Goal: Task Accomplishment & Management: Manage account settings

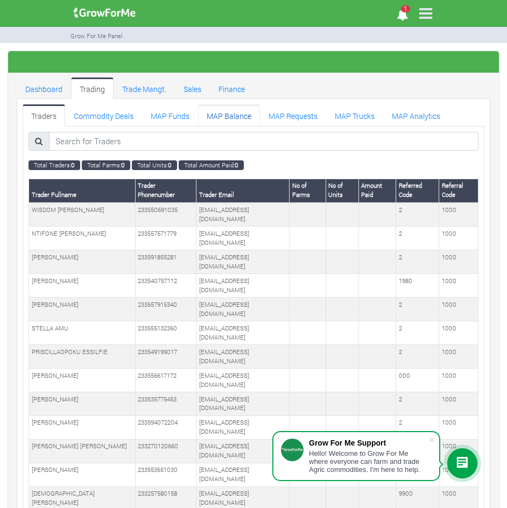
click at [219, 111] on link "MAP Balance" at bounding box center [229, 115] width 62 height 22
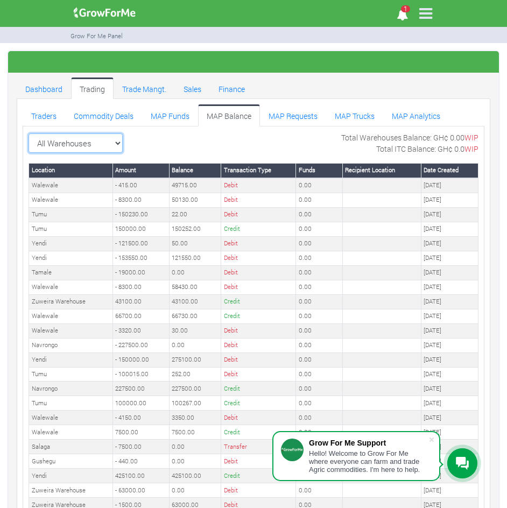
click at [118, 140] on select "All Warehouses TDX Navrongo Walewale Garu (Faranaya) Kintampo Langbensi WamiAgr…" at bounding box center [76, 143] width 94 height 19
click at [309, 114] on link "MAP Requests" at bounding box center [293, 115] width 66 height 22
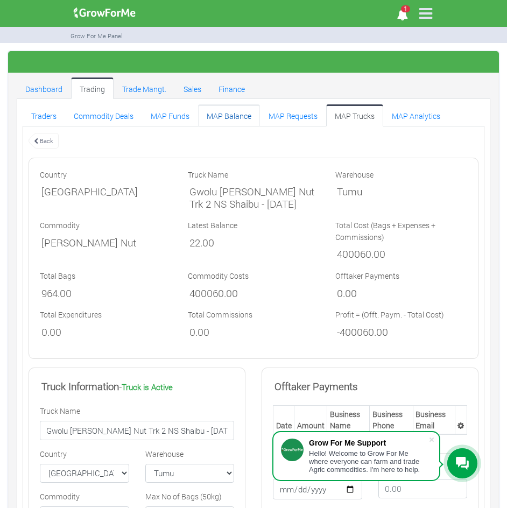
click at [235, 116] on link "MAP Balance" at bounding box center [229, 115] width 62 height 22
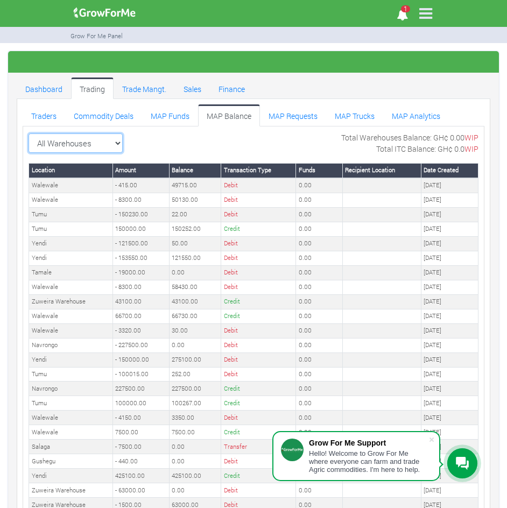
click at [114, 140] on select "All Warehouses TDX Navrongo Walewale Garu (Faranaya) Kintampo Langbensi WamiAgr…" at bounding box center [76, 143] width 94 height 19
select select "?warehouse=17"
click at [29, 134] on select "All Warehouses TDX Navrongo [GEOGRAPHIC_DATA] Garu ([GEOGRAPHIC_DATA]) [GEOGRAP…" at bounding box center [76, 143] width 94 height 19
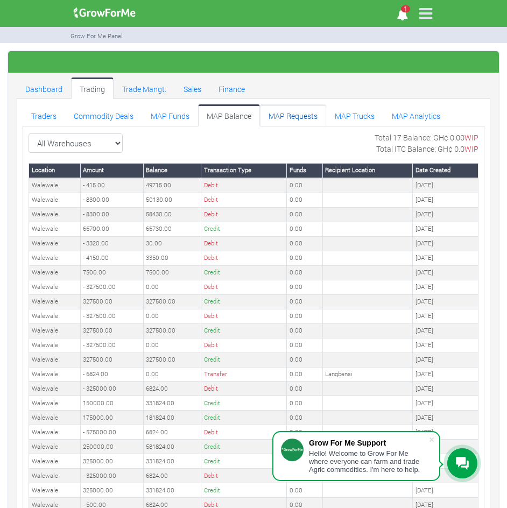
click at [299, 121] on link "MAP Requests" at bounding box center [293, 115] width 66 height 22
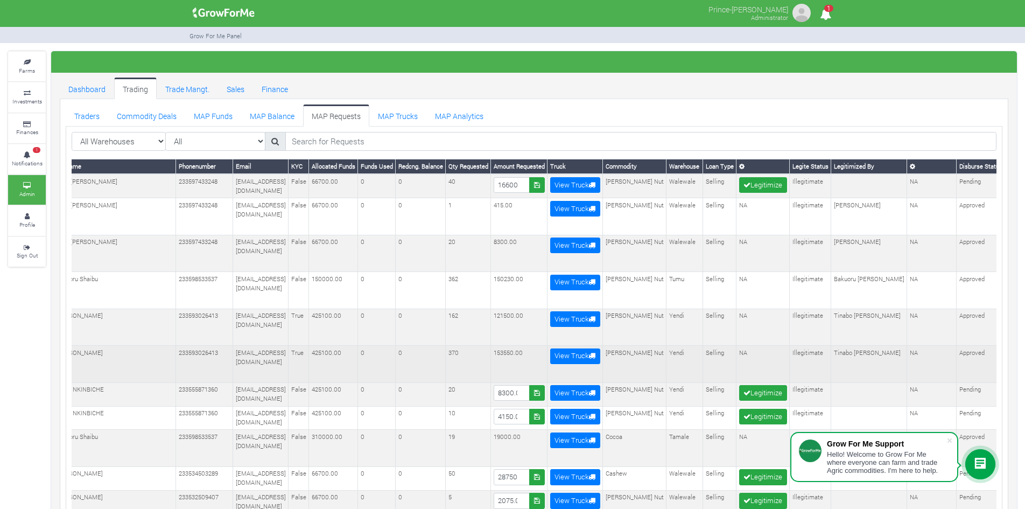
scroll to position [0, 26]
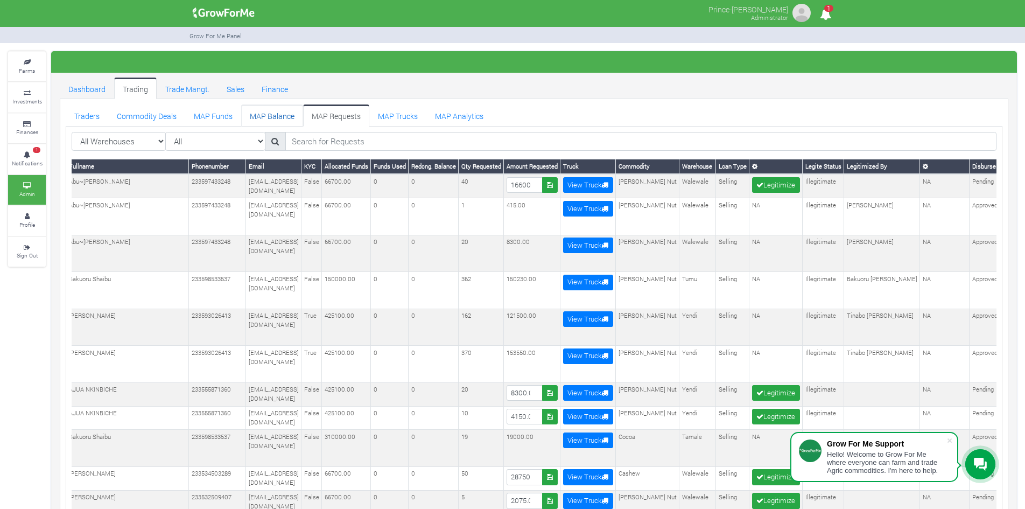
click at [258, 114] on link "MAP Balance" at bounding box center [272, 115] width 62 height 22
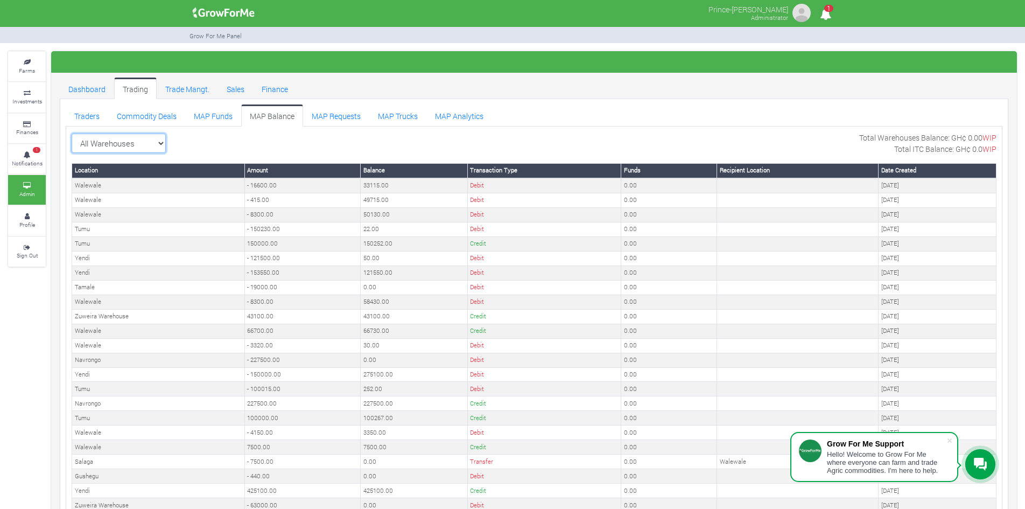
click at [155, 136] on select "All Warehouses TDX Navrongo [GEOGRAPHIC_DATA] Garu ([GEOGRAPHIC_DATA]) [GEOGRAP…" at bounding box center [119, 143] width 94 height 19
select select "?warehouse=17"
click at [72, 134] on select "All Warehouses TDX Navrongo [GEOGRAPHIC_DATA] Garu ([GEOGRAPHIC_DATA]) [GEOGRAP…" at bounding box center [119, 143] width 94 height 19
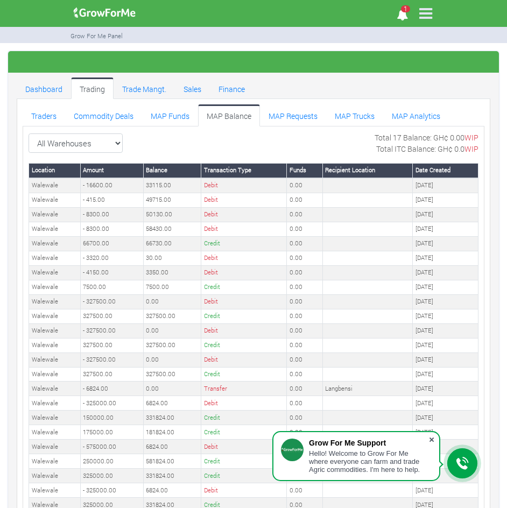
click at [430, 438] on span at bounding box center [432, 440] width 11 height 11
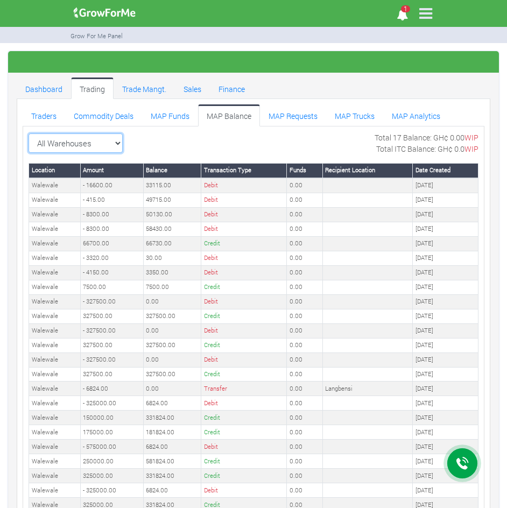
click at [106, 144] on select "All Warehouses TDX Navrongo [GEOGRAPHIC_DATA] Garu ([GEOGRAPHIC_DATA]) [GEOGRAP…" at bounding box center [76, 143] width 94 height 19
